Goal: Information Seeking & Learning: Learn about a topic

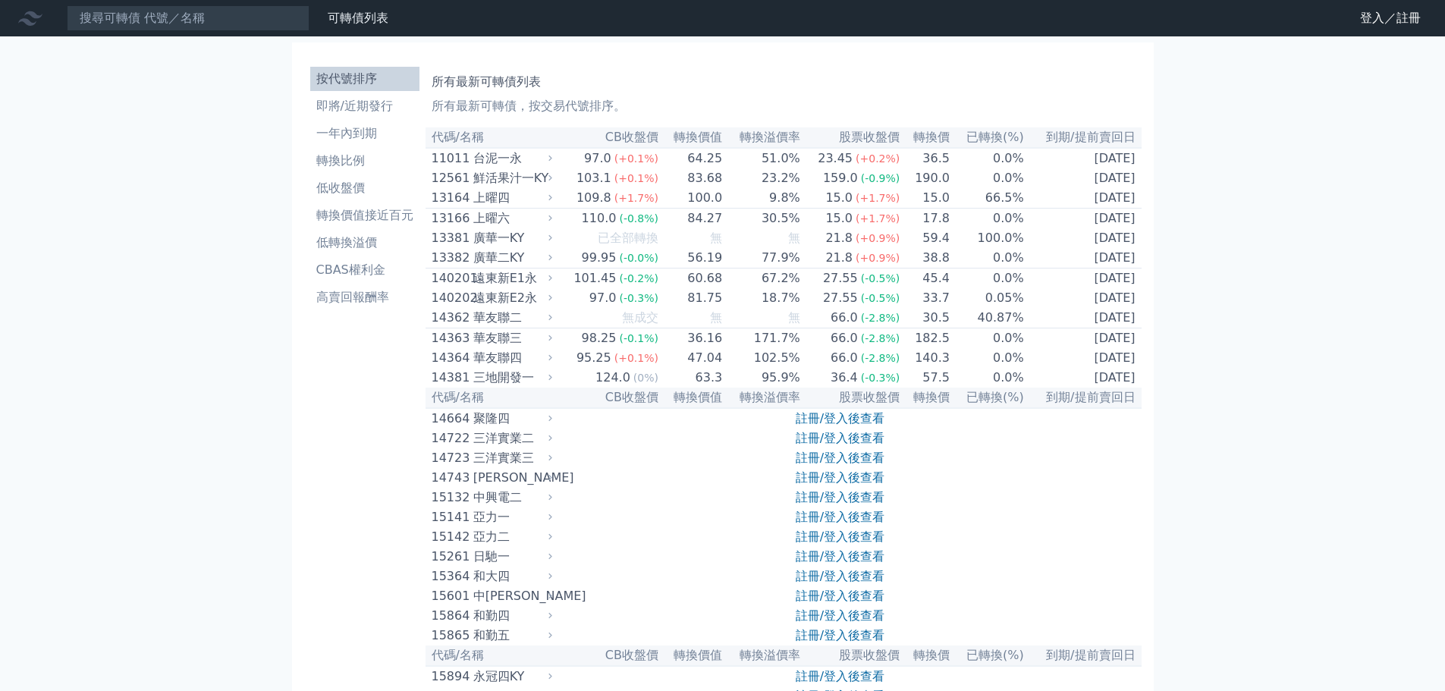
click at [250, 17] on input at bounding box center [188, 18] width 243 height 26
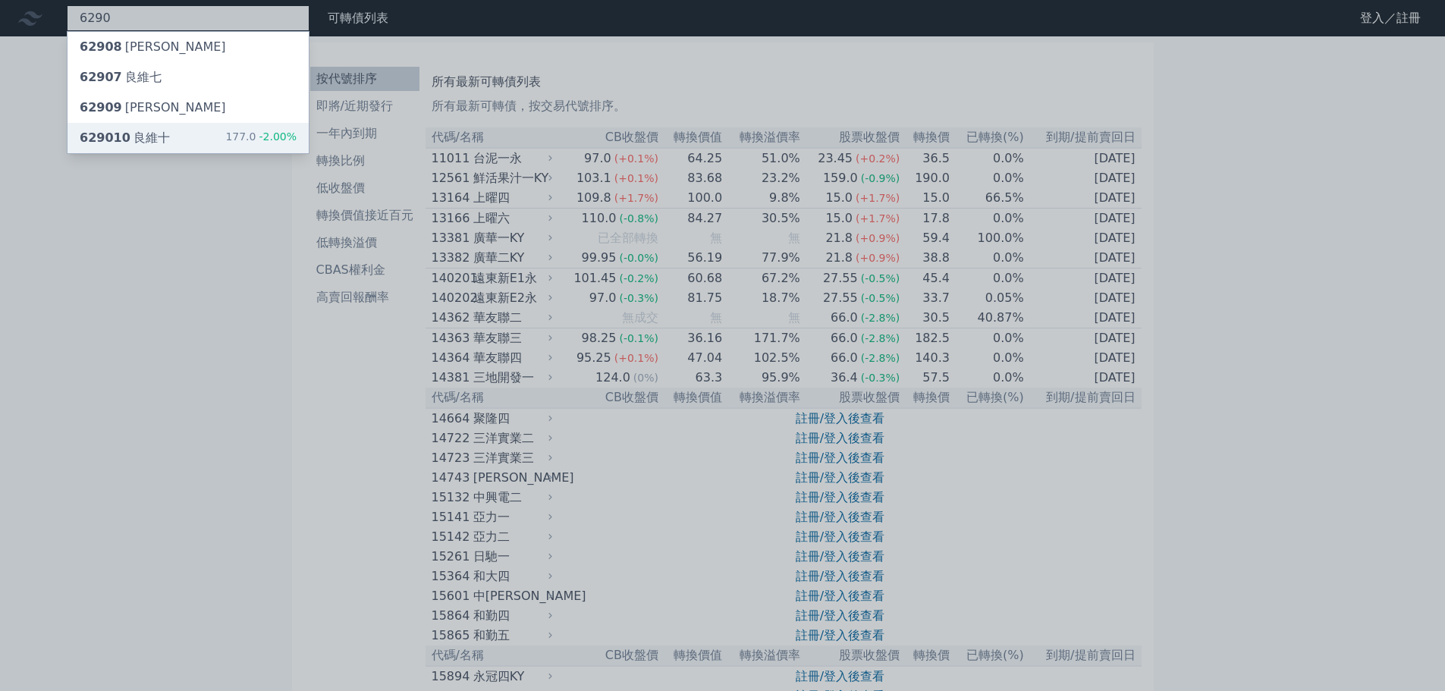
type input "6290"
click at [107, 133] on span "629010" at bounding box center [105, 137] width 51 height 14
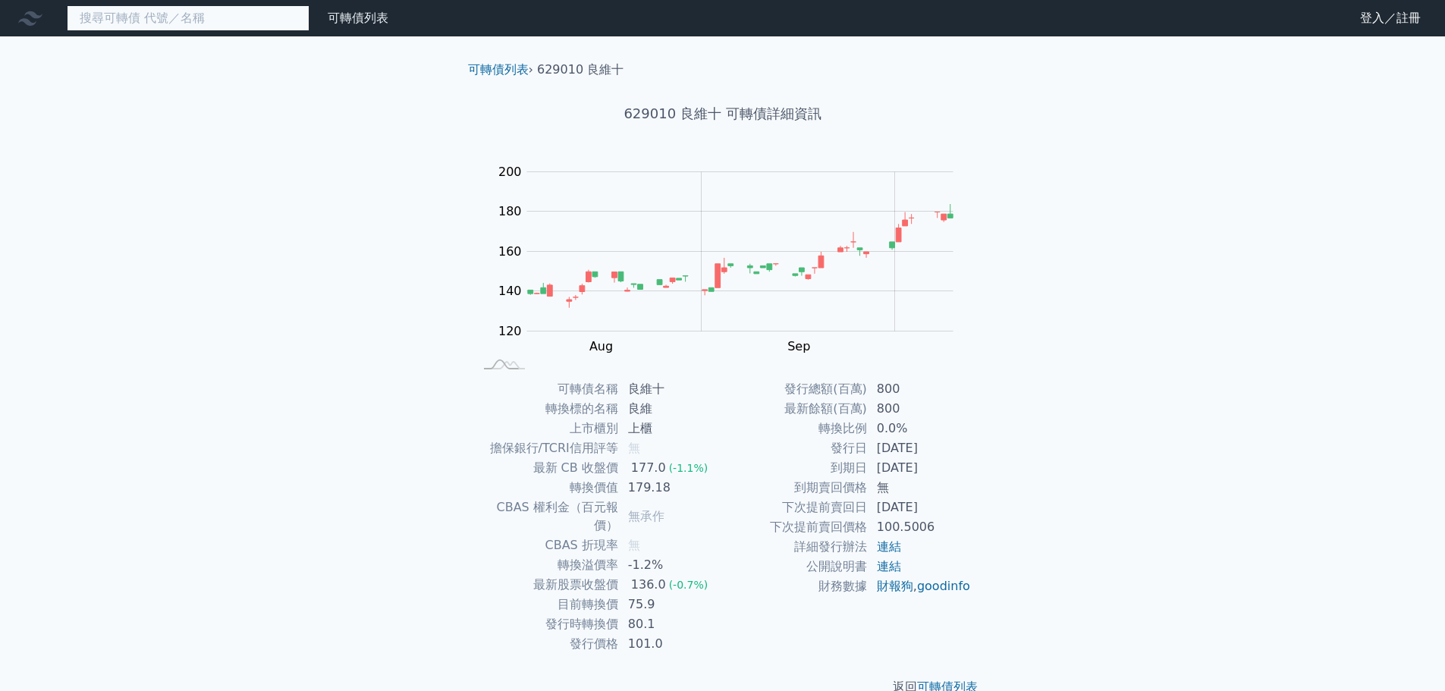
click at [186, 14] on input at bounding box center [188, 18] width 243 height 26
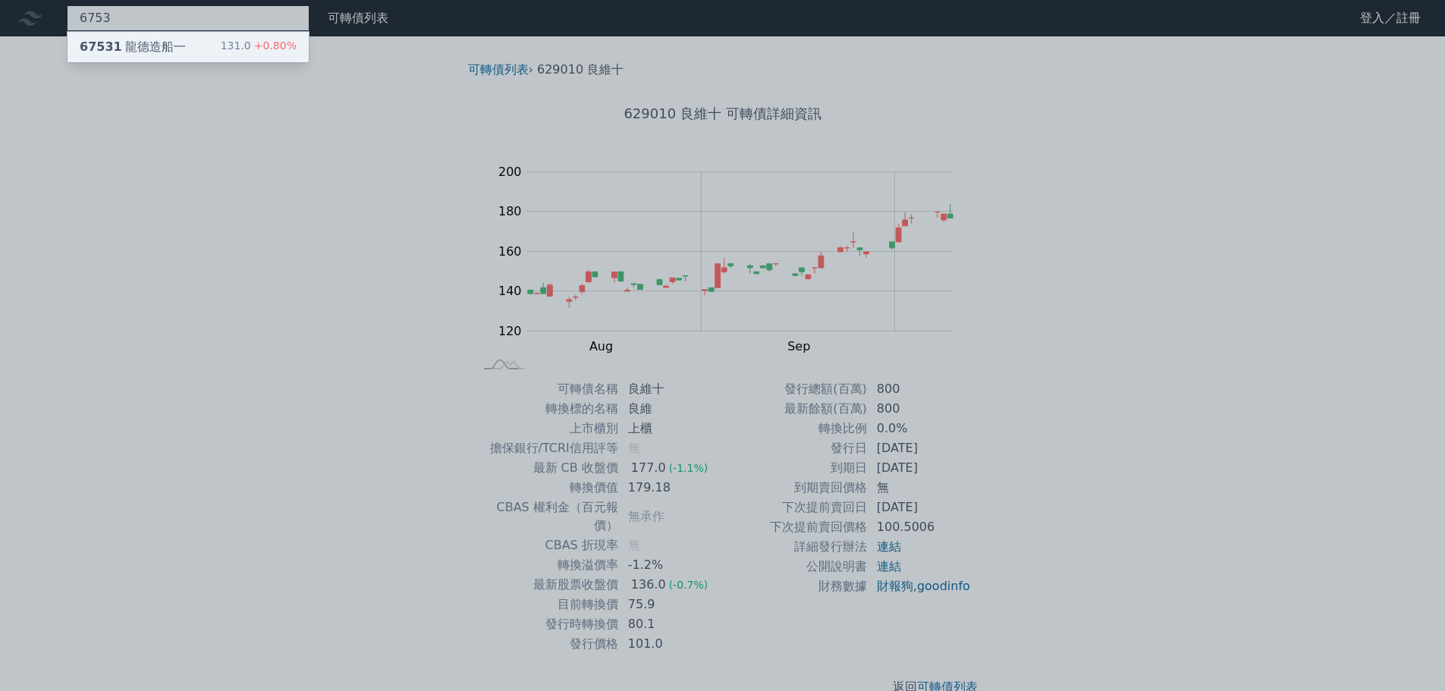
type input "6753"
click at [138, 53] on div "67531 龍德造船一" at bounding box center [133, 47] width 106 height 18
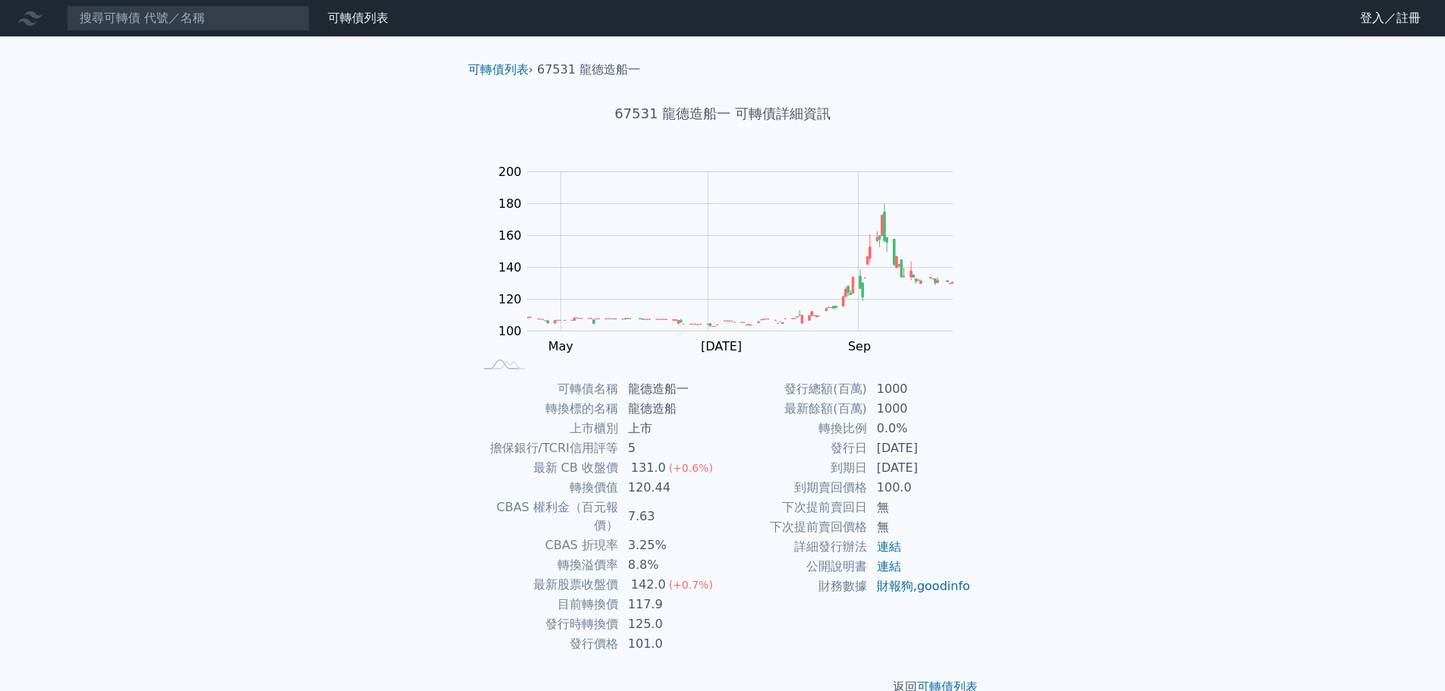
click at [291, 222] on div "可轉債列表 財務數據 可轉債列表 財務數據 登入／註冊 登入／註冊 可轉債列表 › 67531 龍德造船一 67531 龍德造船一 可轉債詳細資訊 Zoom …" at bounding box center [722, 360] width 1445 height 721
